Goal: Navigation & Orientation: Understand site structure

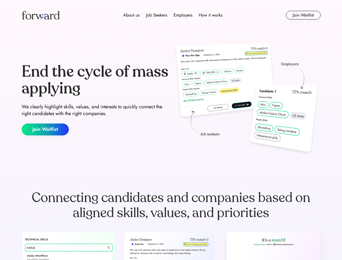
click at [171, 130] on div "End the cycle of mass applying We clearly highlight skills, values, and interes…" at bounding box center [171, 99] width 299 height 117
click at [171, 15] on div "About us Job Seekers Employers How it works" at bounding box center [173, 15] width 214 height 7
click at [41, 15] on img at bounding box center [41, 15] width 38 height 9
click at [173, 15] on div "About us Job Seekers Employers How it works" at bounding box center [173, 15] width 214 height 7
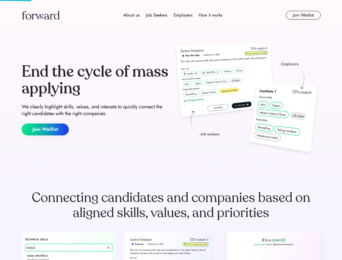
click at [131, 15] on div "About us" at bounding box center [131, 15] width 16 height 7
click at [157, 15] on div "Job Seekers" at bounding box center [156, 15] width 21 height 7
click at [183, 15] on div "Employers" at bounding box center [183, 15] width 19 height 7
click at [210, 15] on div "How it works" at bounding box center [211, 15] width 24 height 7
click at [303, 15] on button "Join Waitlist" at bounding box center [303, 15] width 35 height 9
